Goal: Task Accomplishment & Management: Manage account settings

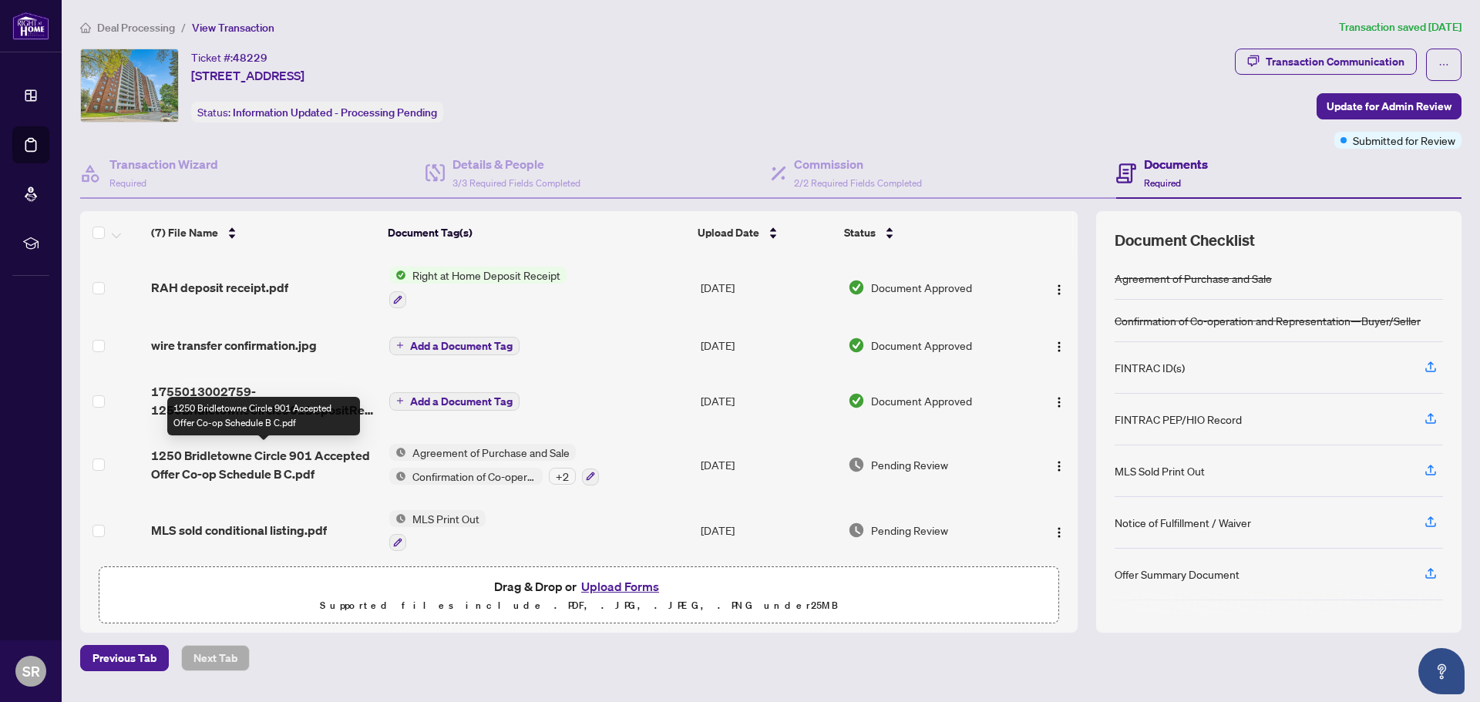
click at [268, 456] on span "1250 Bridletowne Circle 901 Accepted Offer Co-op Schedule B C.pdf" at bounding box center [264, 464] width 226 height 37
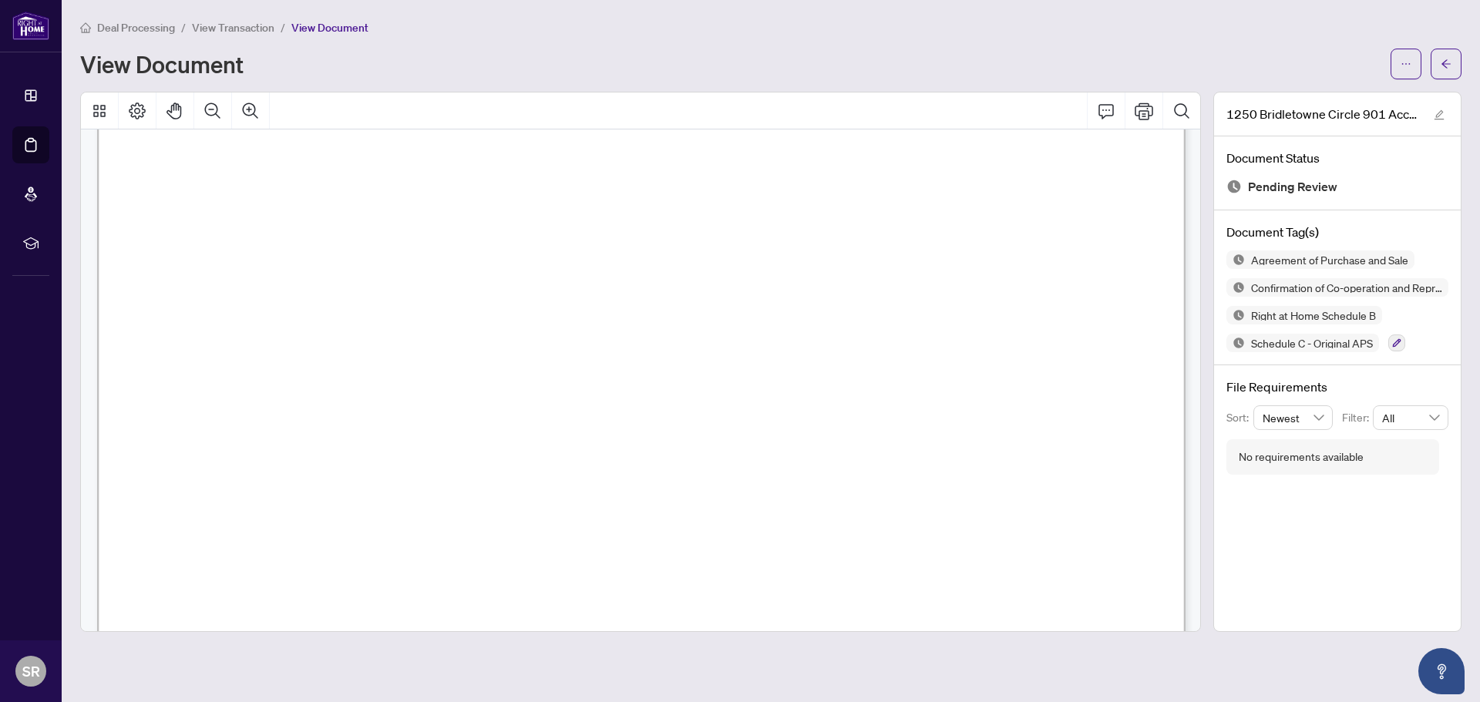
scroll to position [9359, 0]
click at [1139, 111] on icon "Print" at bounding box center [1144, 111] width 19 height 17
click at [1140, 105] on icon "Print" at bounding box center [1144, 111] width 19 height 19
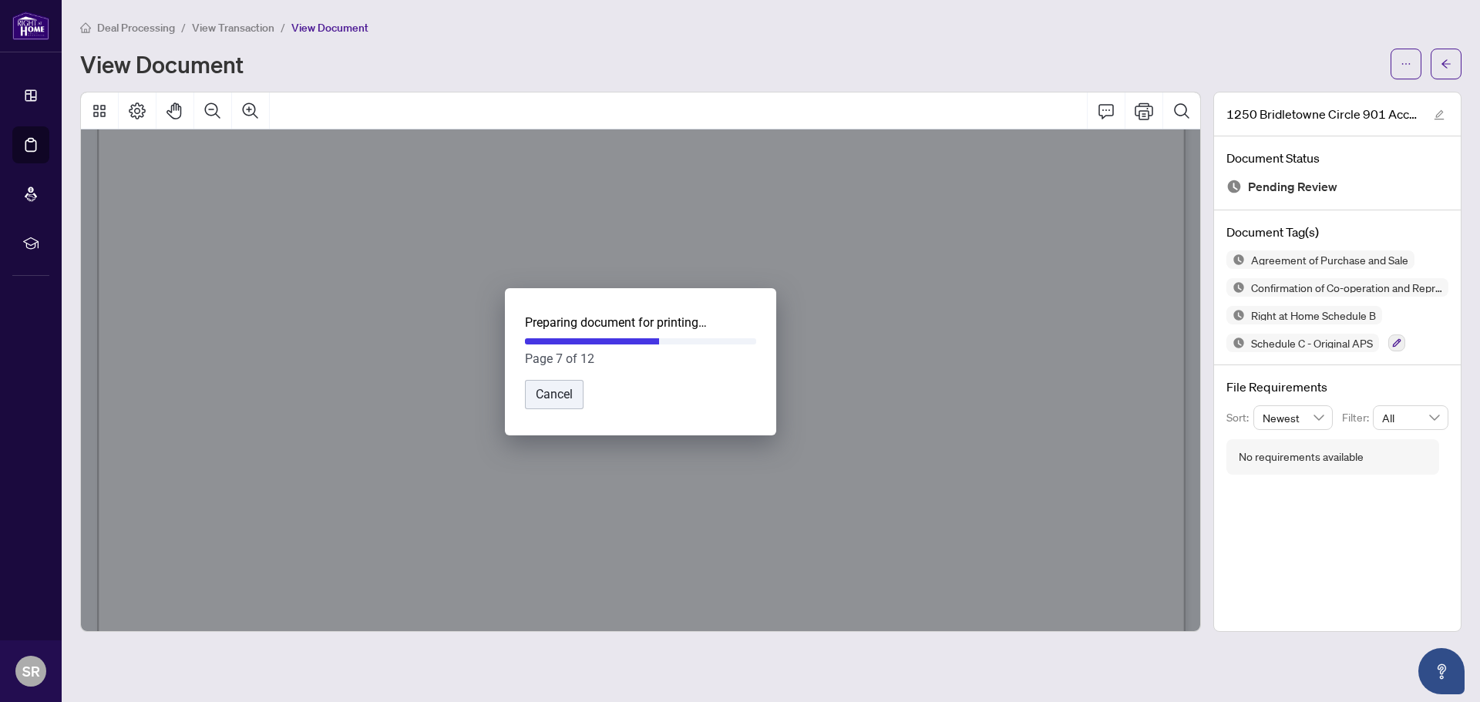
click at [573, 409] on button "Cancel" at bounding box center [554, 394] width 59 height 29
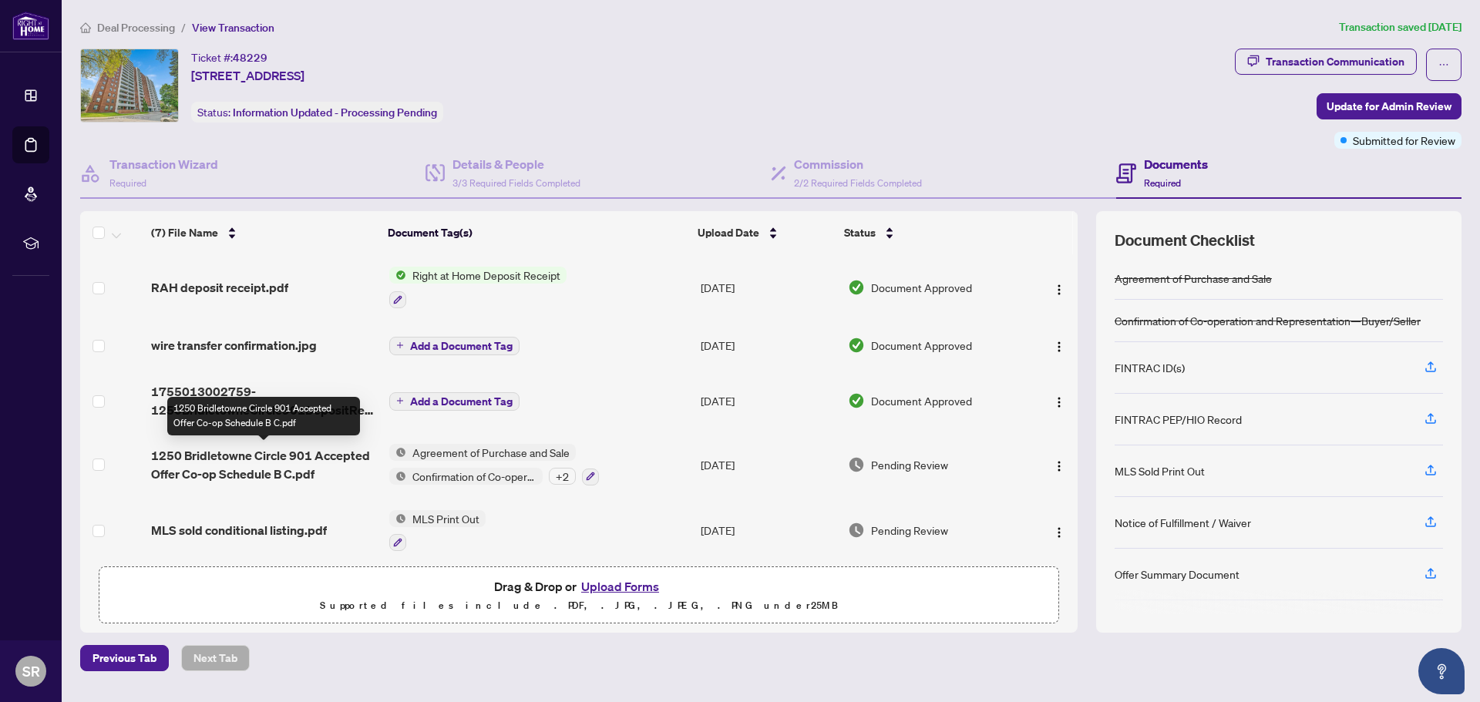
click at [244, 459] on span "1250 Bridletowne Circle 901 Accepted Offer Co-op Schedule B C.pdf" at bounding box center [264, 464] width 226 height 37
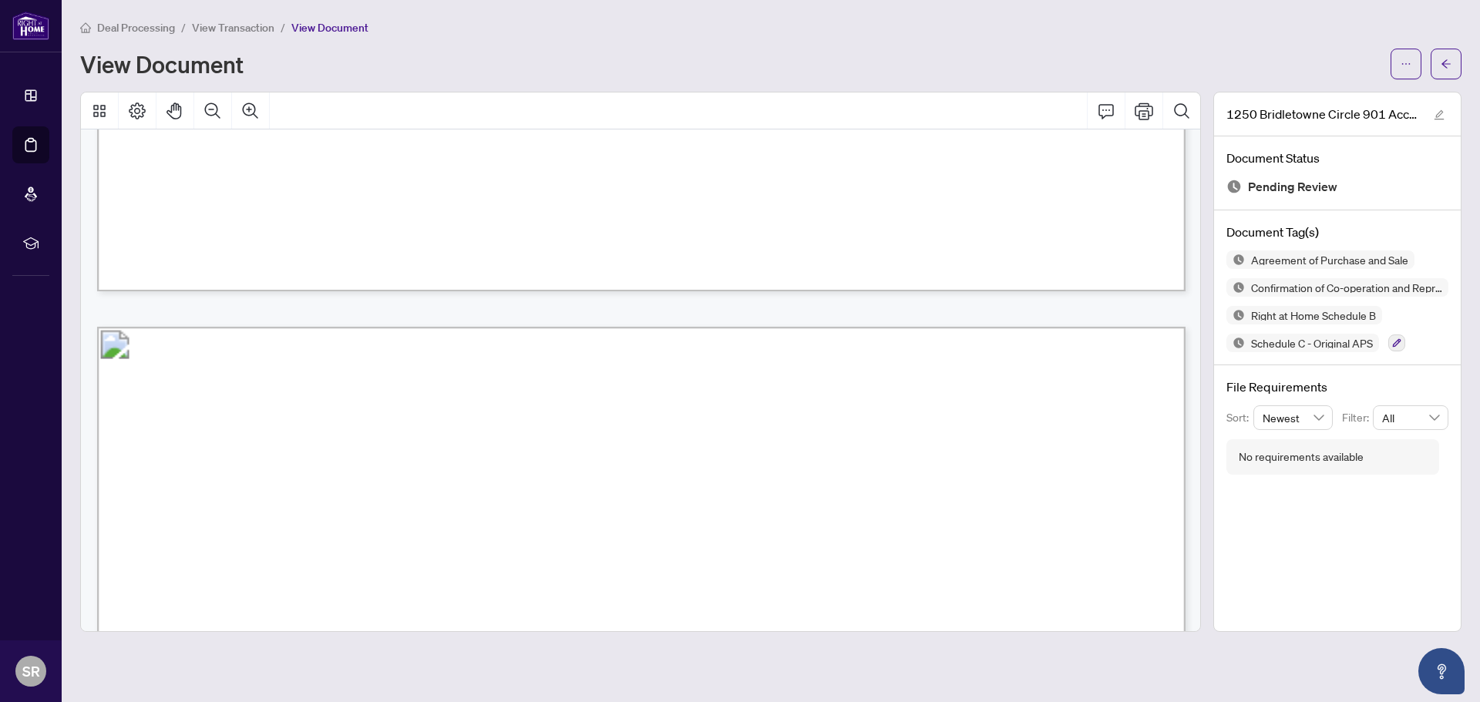
scroll to position [5400, 0]
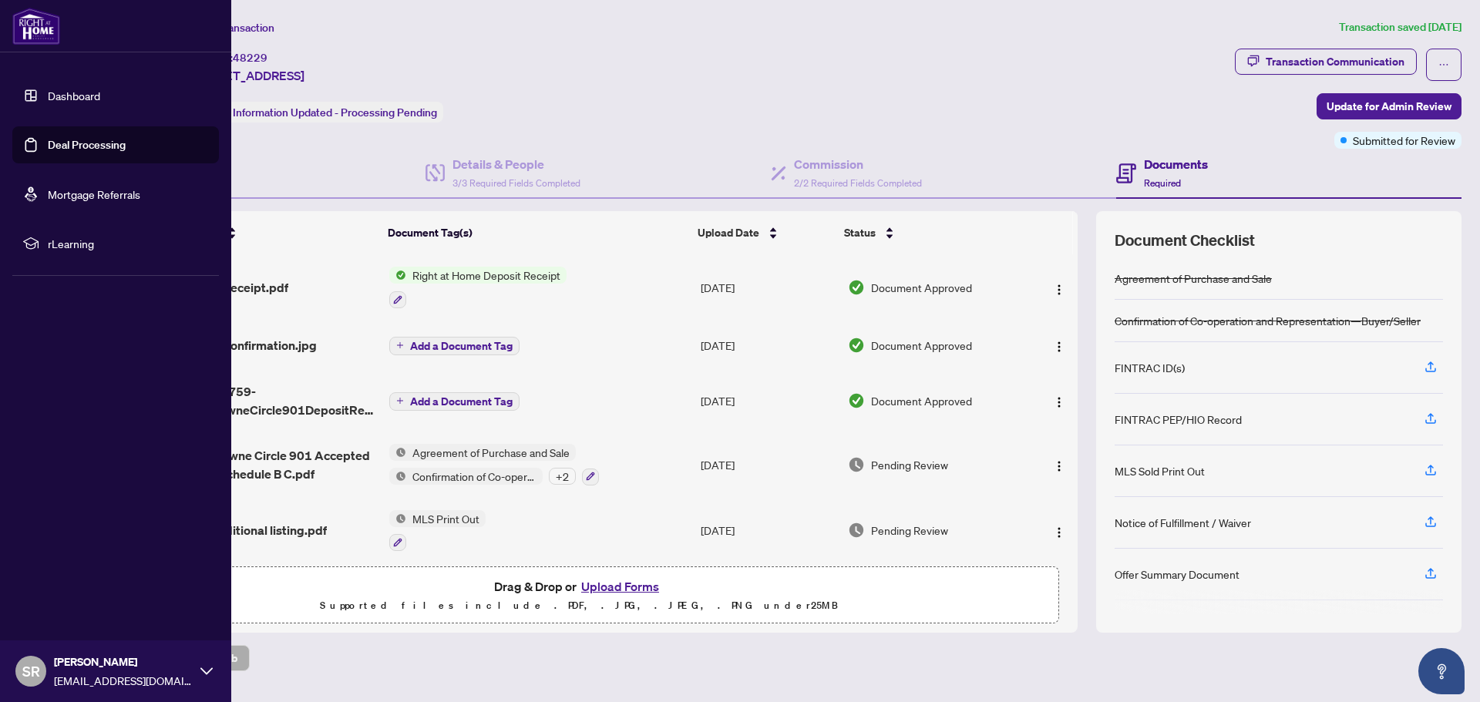
click at [75, 95] on link "Dashboard" at bounding box center [74, 96] width 52 height 14
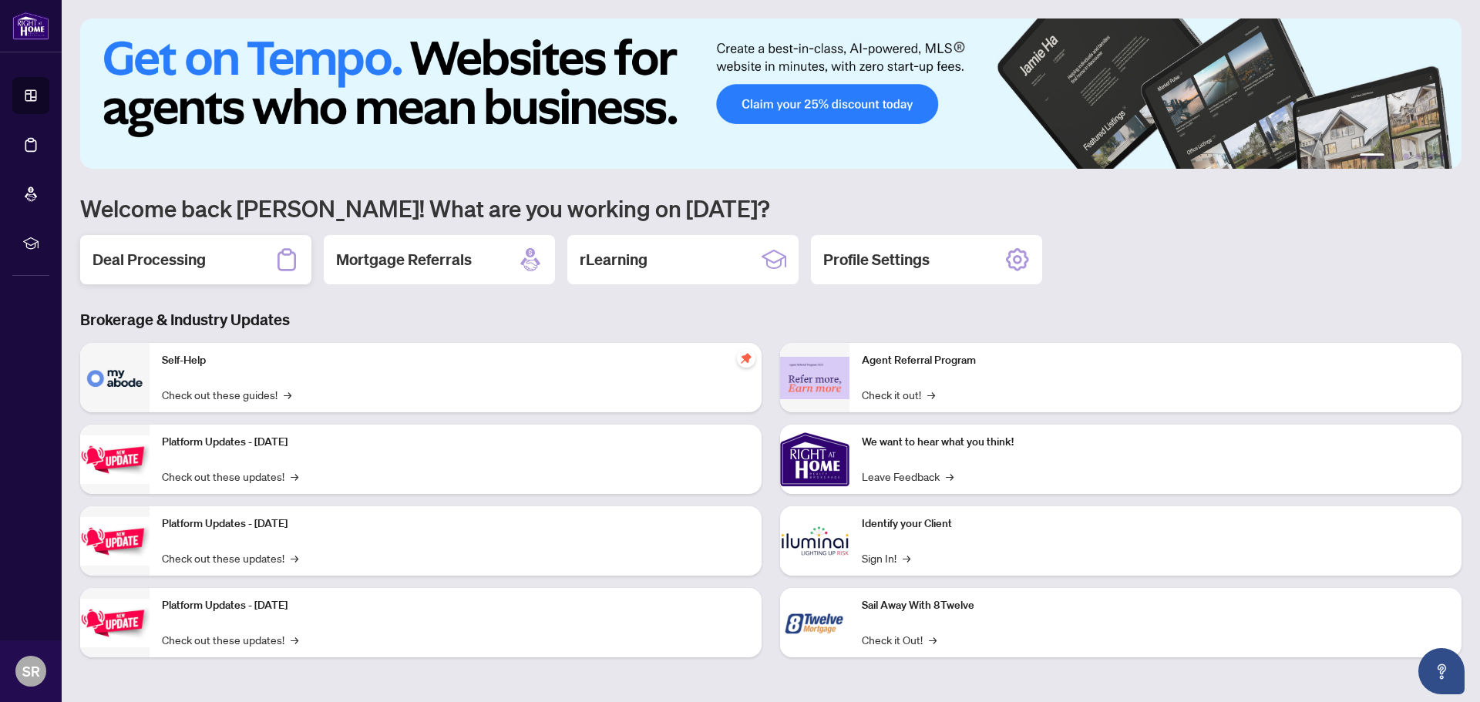
click at [174, 254] on h2 "Deal Processing" at bounding box center [149, 260] width 113 height 22
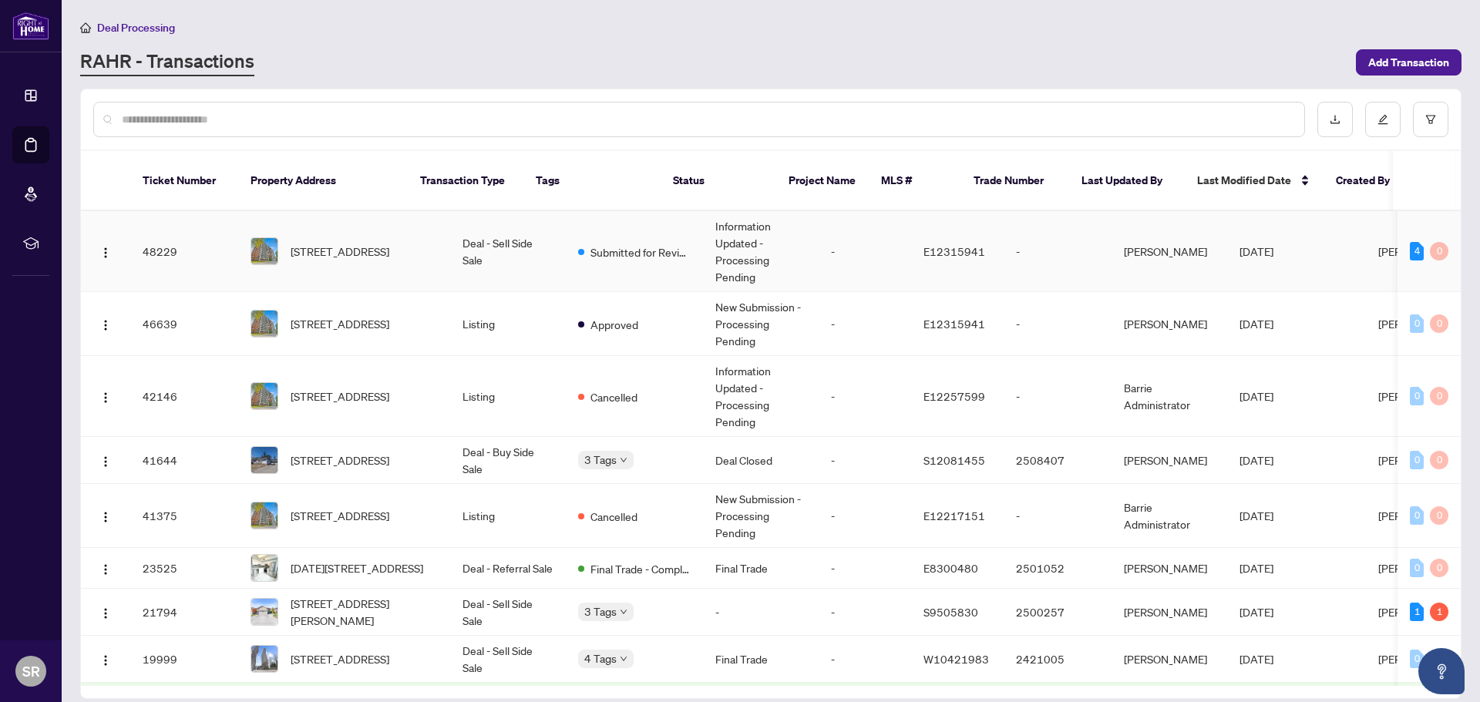
click at [450, 237] on td "Deal - Sell Side Sale" at bounding box center [508, 251] width 116 height 81
